Goal: Task Accomplishment & Management: Manage account settings

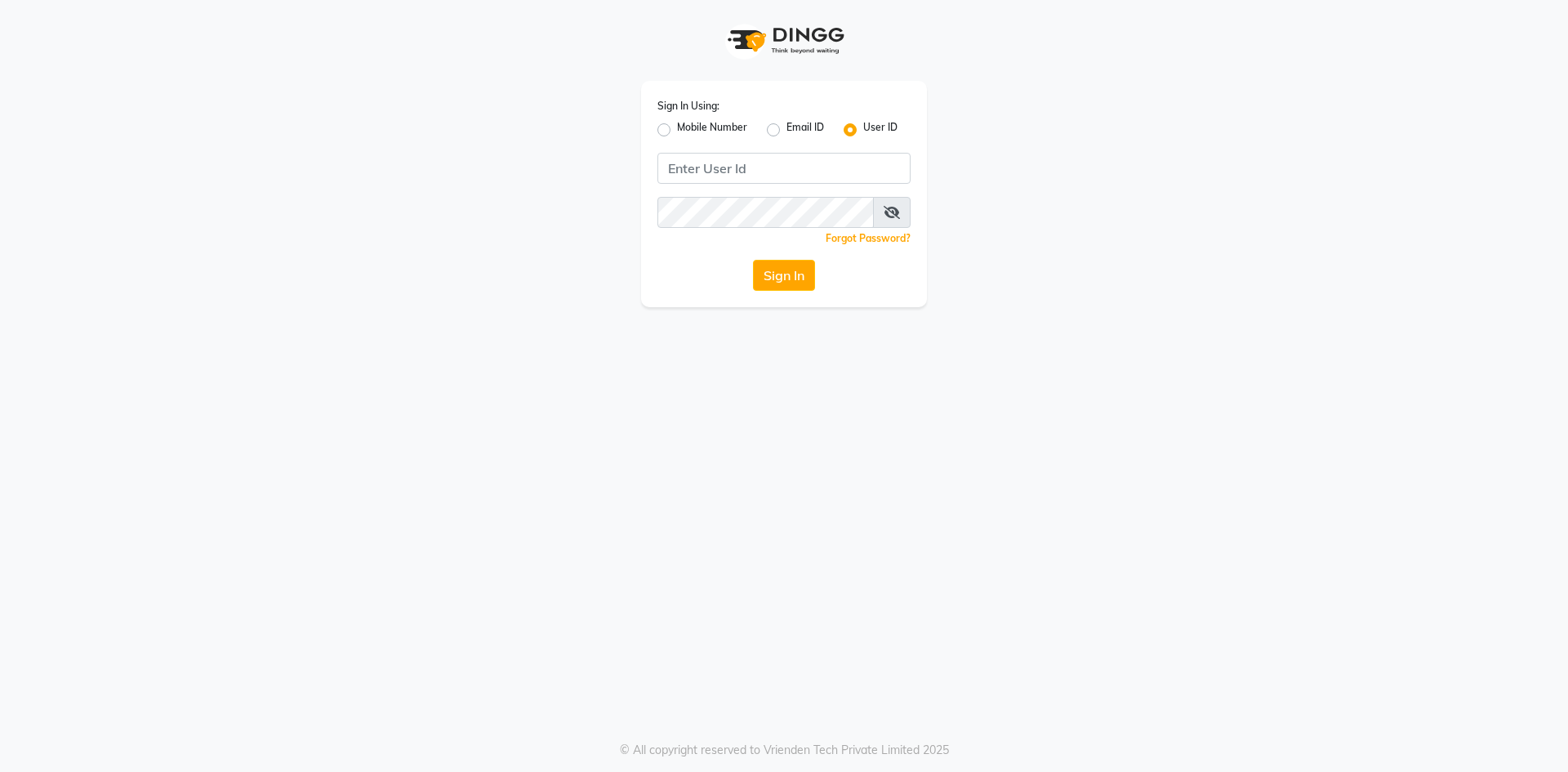
click at [718, 142] on div "Sign In Using: Mobile Number Email ID User ID Remember me Forgot Password? Sign…" at bounding box center [784, 193] width 286 height 226
click at [720, 182] on input "Username" at bounding box center [784, 168] width 253 height 31
type input "evoketattoo"
click at [805, 265] on button "Sign In" at bounding box center [784, 275] width 62 height 31
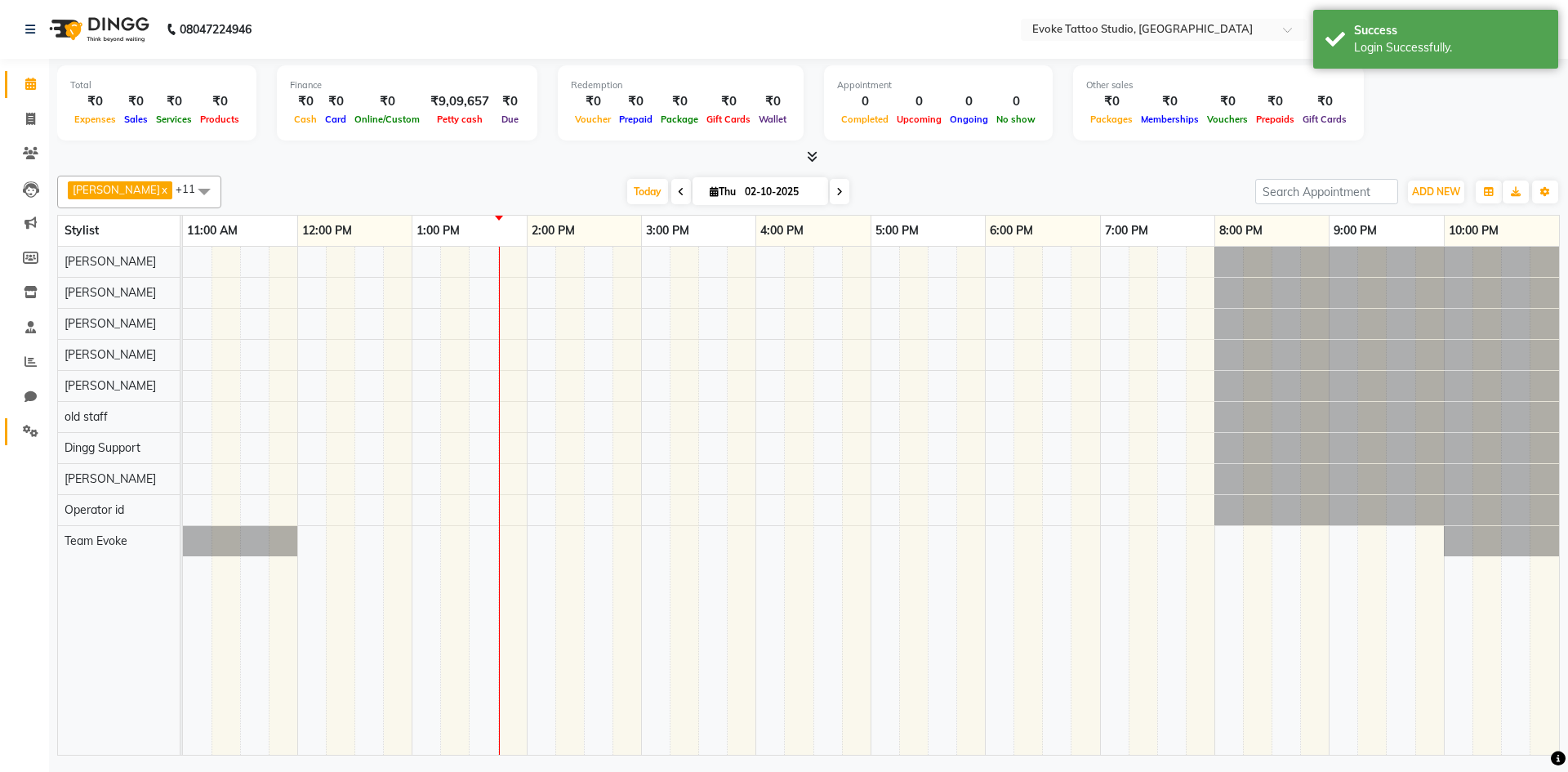
drag, startPoint x: 18, startPoint y: 418, endPoint x: 25, endPoint y: 446, distance: 28.9
click at [18, 418] on link "Settings" at bounding box center [25, 431] width 39 height 27
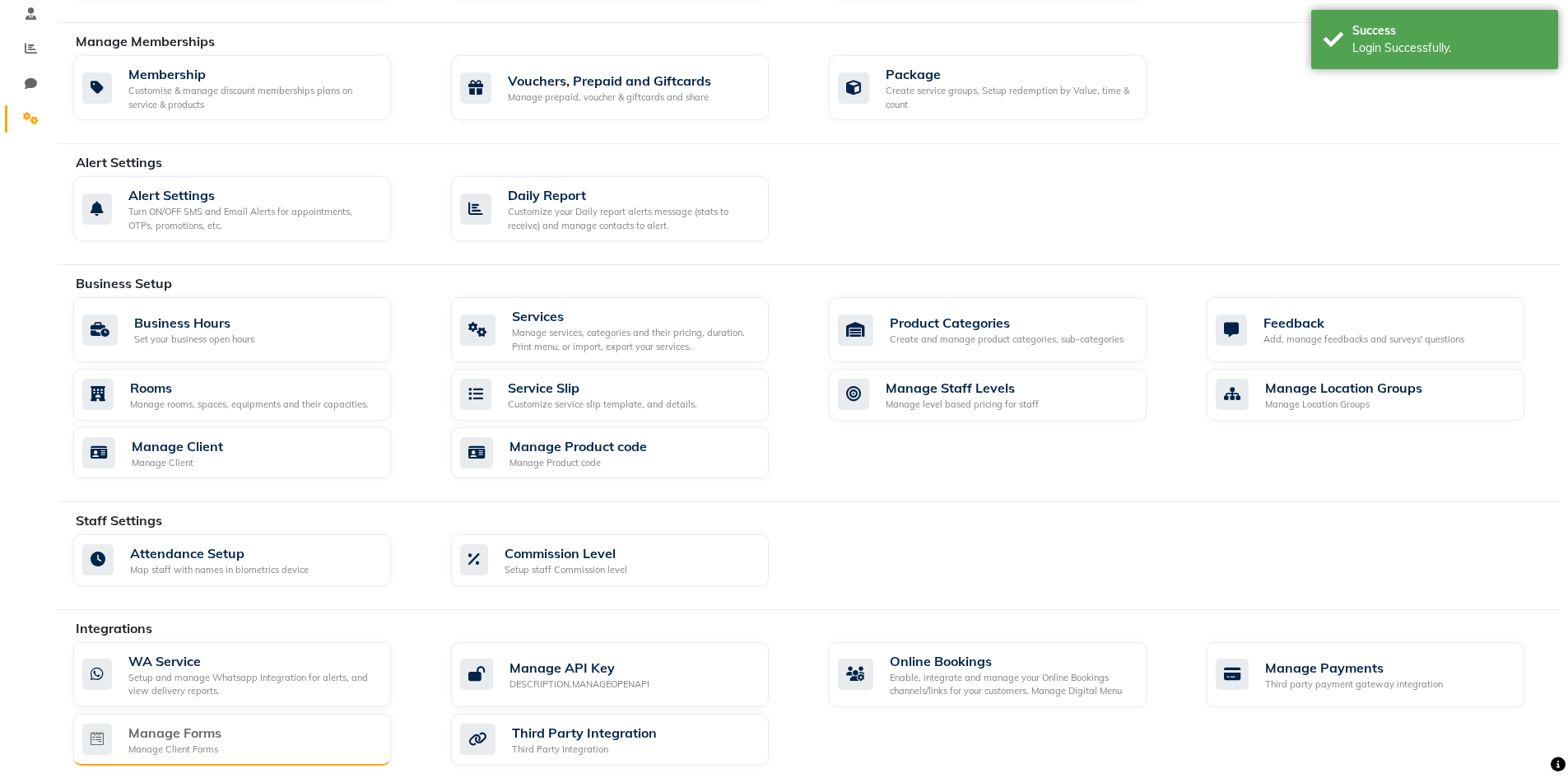
scroll to position [411, 0]
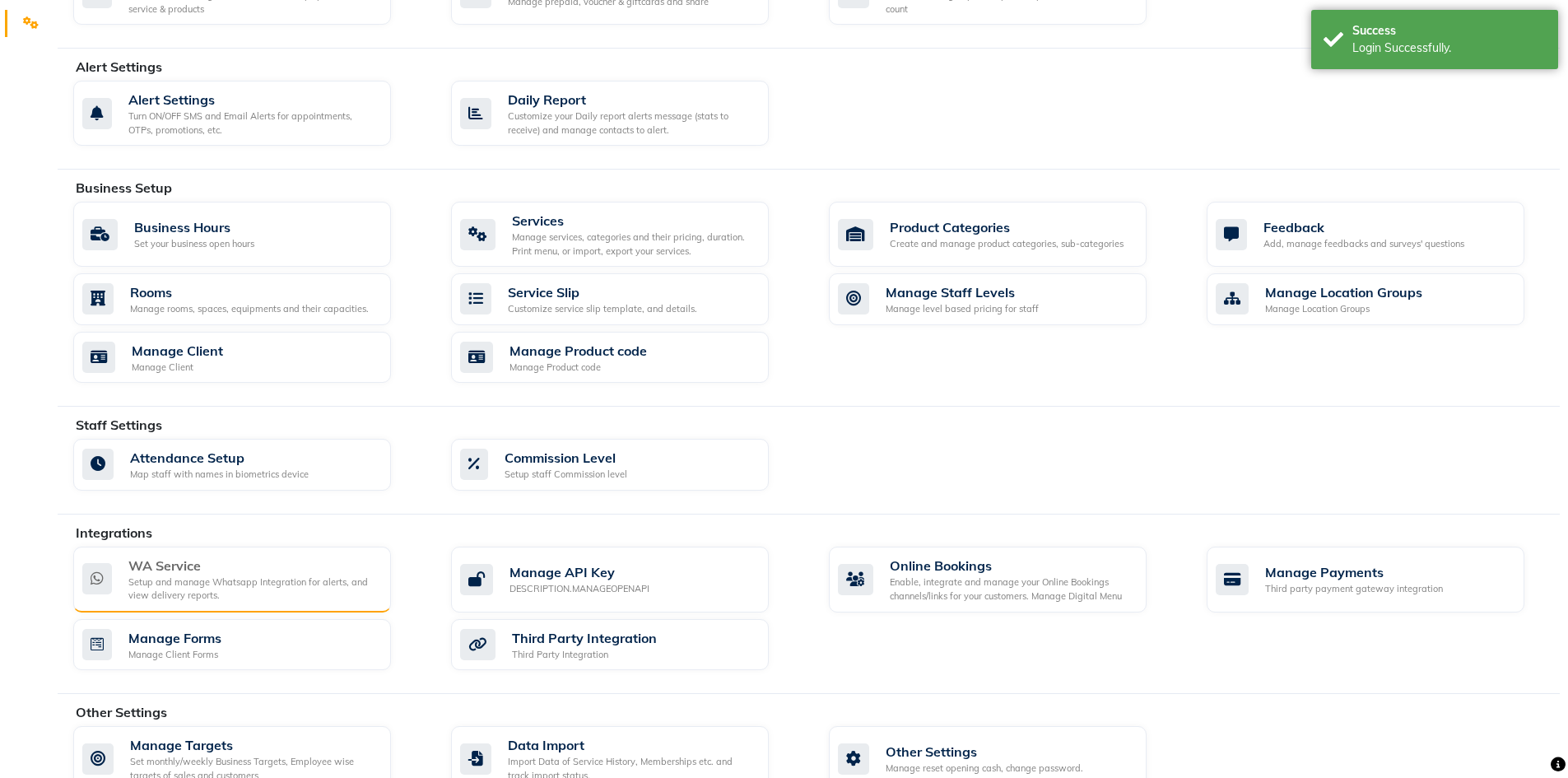
click at [256, 580] on div "Setup and manage Whatsapp Integration for alerts, and view delivery reports." at bounding box center [253, 588] width 249 height 27
